Goal: Find specific page/section: Find specific page/section

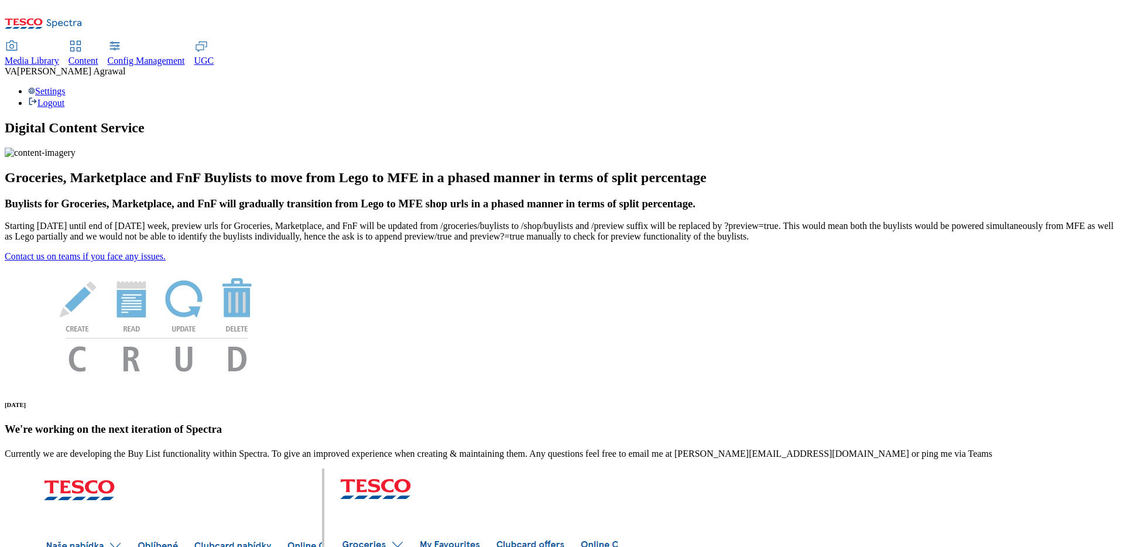
click at [98, 56] on span "Content" at bounding box center [83, 61] width 30 height 10
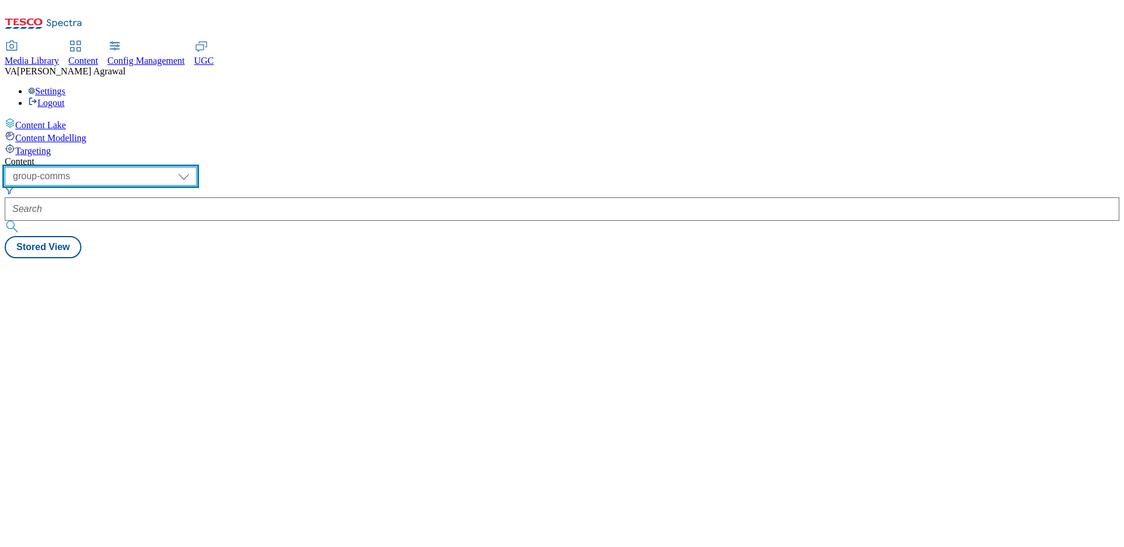
click at [197, 167] on select "dotcom-cz dotcom-hu dotcom-sk fnf-uk ghs-roi ghs-uk group-comms ighs-cz ighs-hu…" at bounding box center [101, 176] width 192 height 19
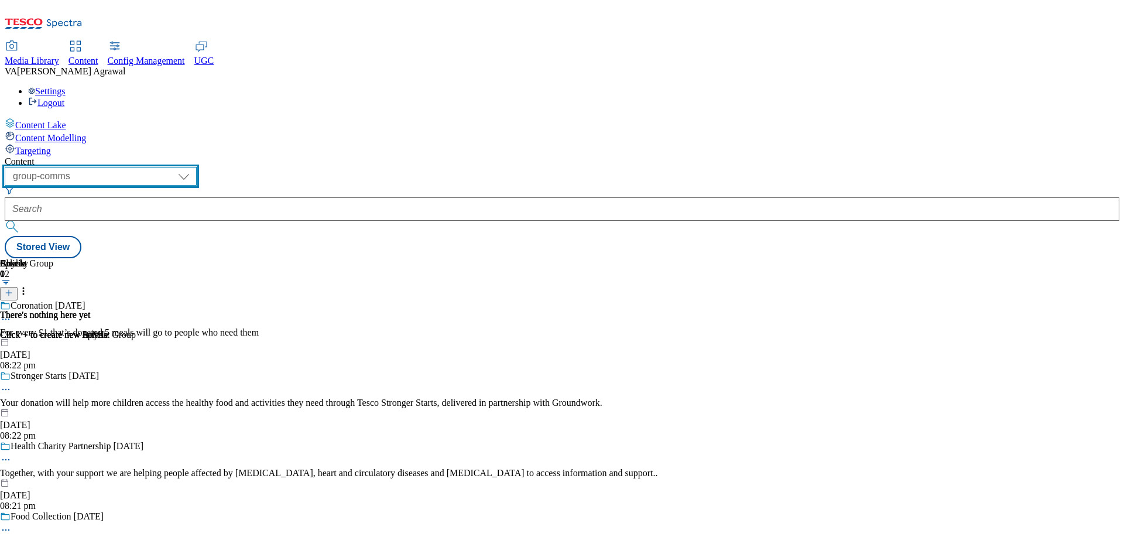
select select "ghs-uk"
click at [152, 167] on select "dotcom-cz dotcom-hu dotcom-sk fnf-uk ghs-roi ghs-uk group-comms ighs-cz ighs-hu…" at bounding box center [101, 176] width 192 height 19
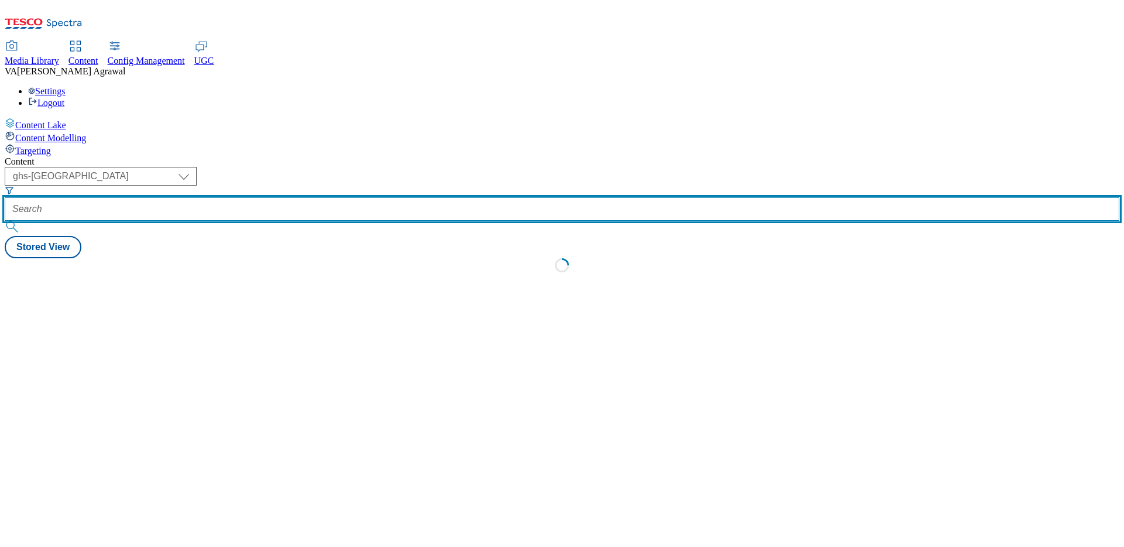
click at [342, 197] on input "text" at bounding box center [562, 208] width 1115 height 23
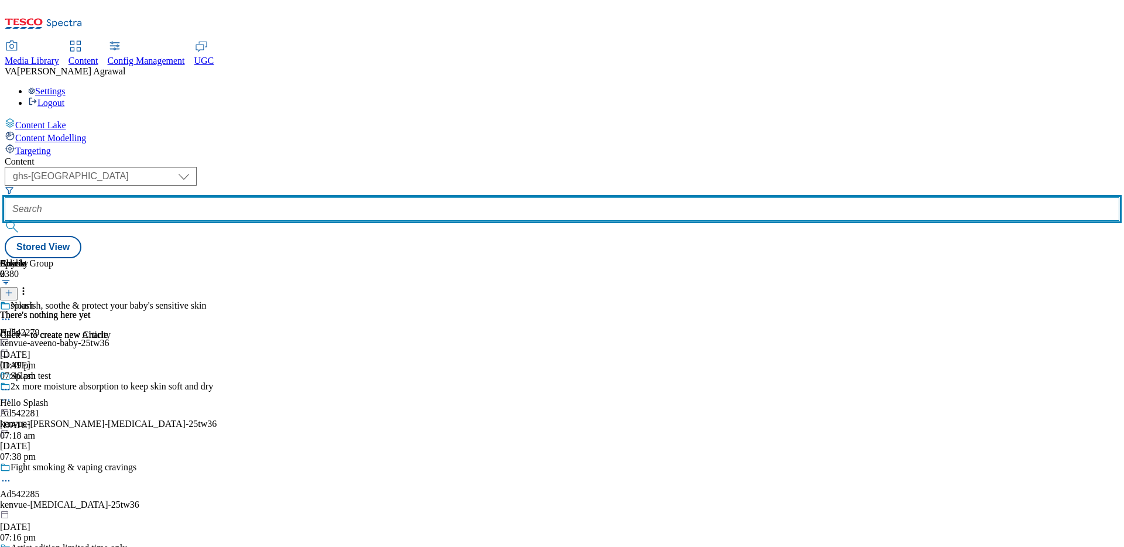
paste input "pizzaexpresspizzaexpress-bzp-5"
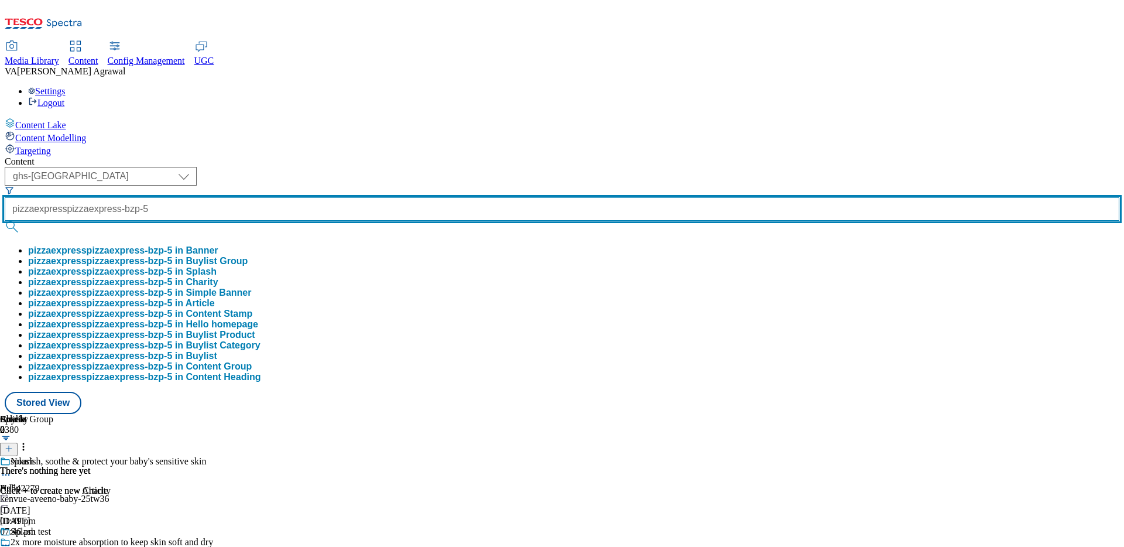
type input "pizzaexpresspizzaexpress-bzp-5"
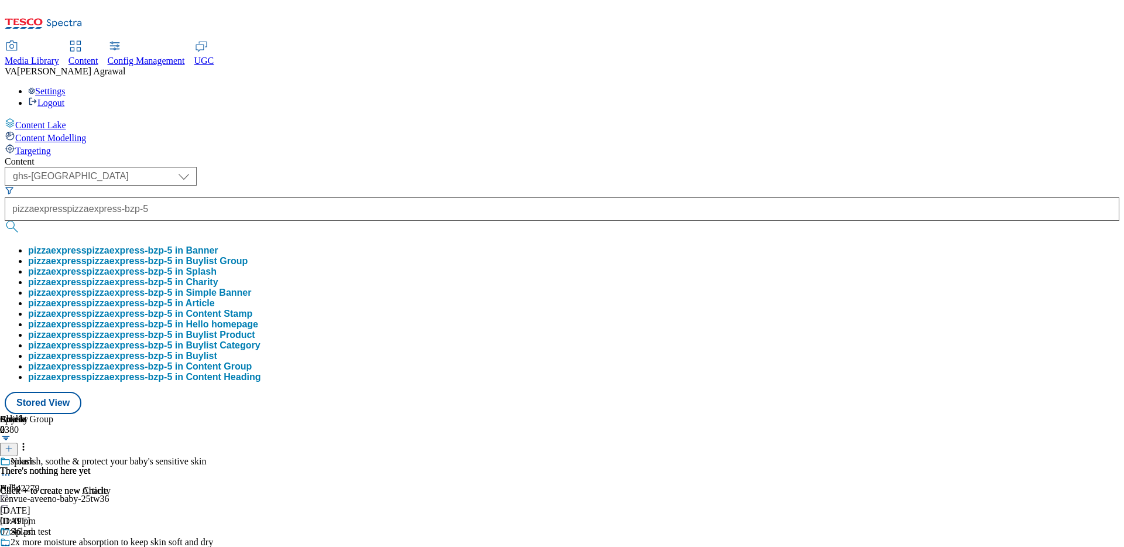
scroll to position [0, 0]
click at [217, 361] on button "pizzaexpresspizzaexpress-bzp-5 in Buylist" at bounding box center [122, 356] width 189 height 11
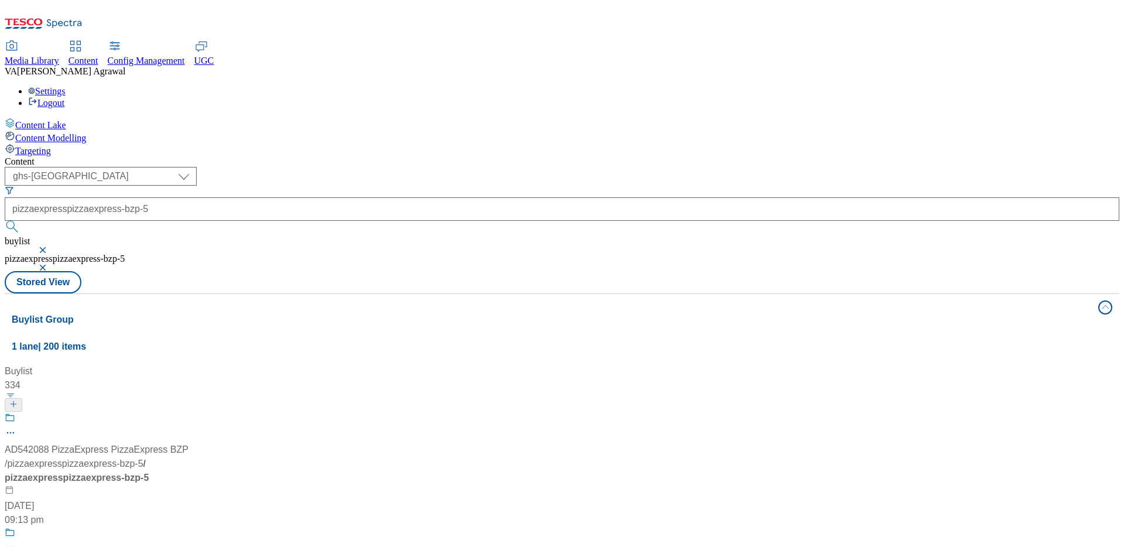
click at [149, 458] on span "/ pizzaexpresspizzaexpress-bzp-5" at bounding box center [77, 470] width 144 height 24
